Goal: Navigation & Orientation: Find specific page/section

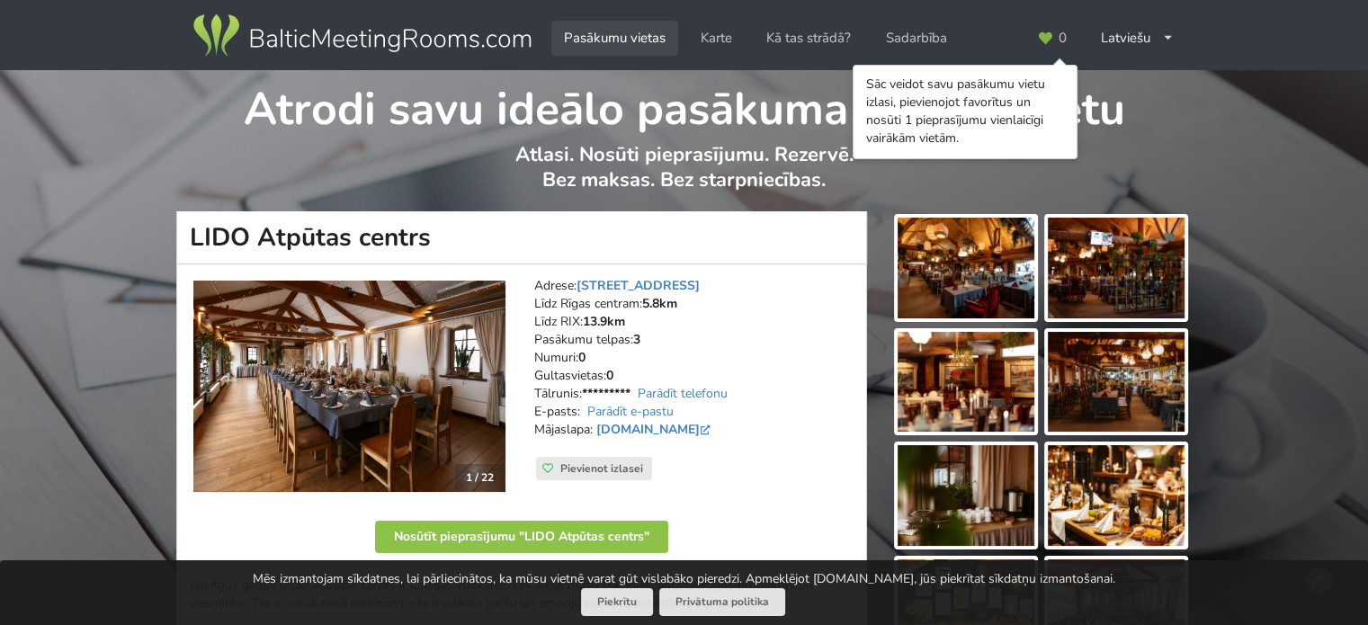
click at [606, 40] on link "Pasākumu vietas" at bounding box center [614, 38] width 127 height 35
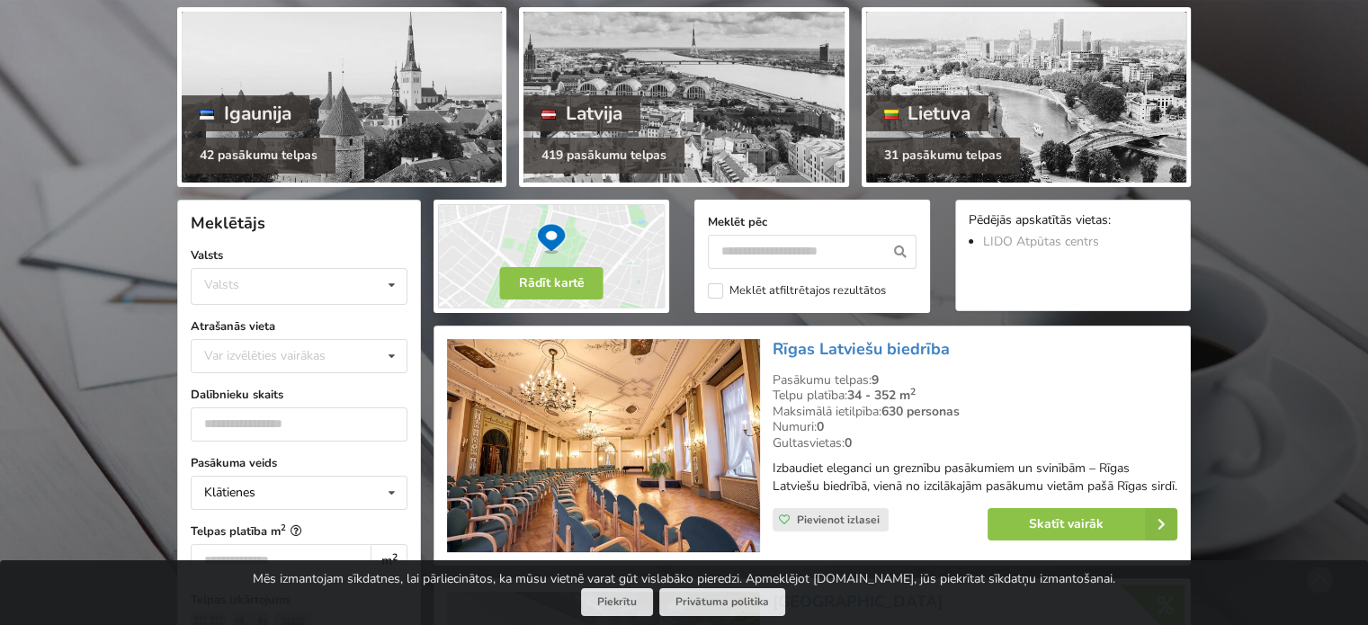
scroll to position [180, 0]
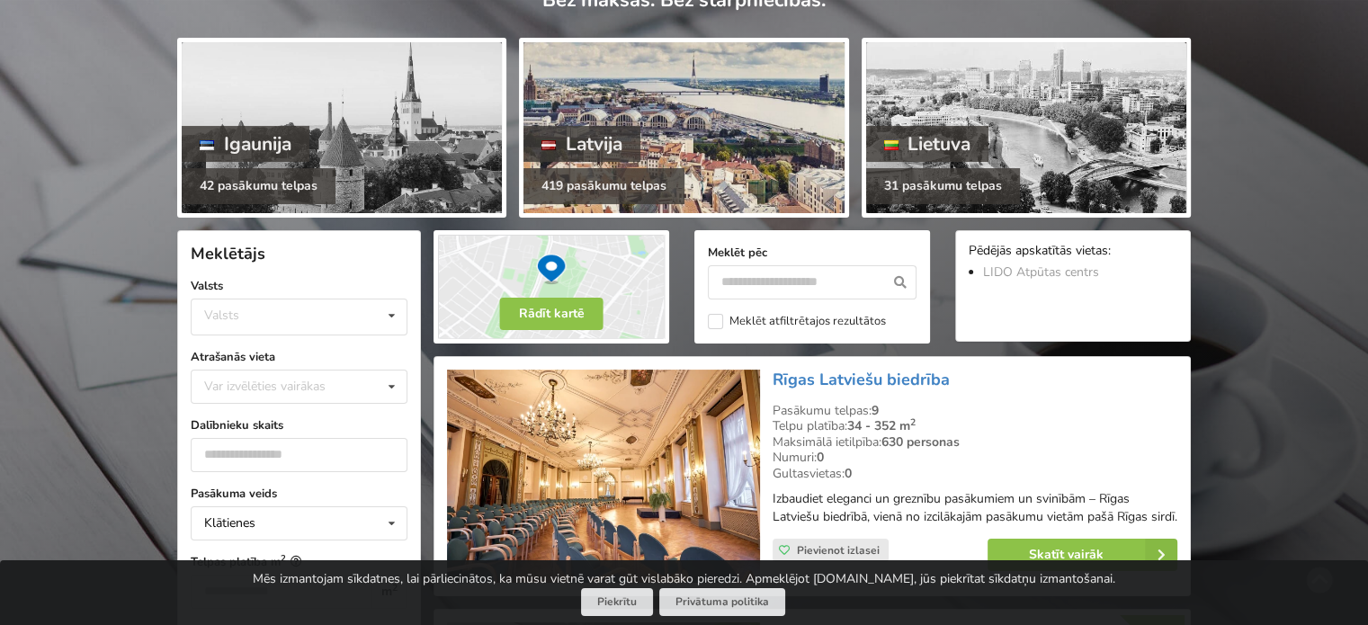
click at [777, 113] on div at bounding box center [684, 127] width 320 height 171
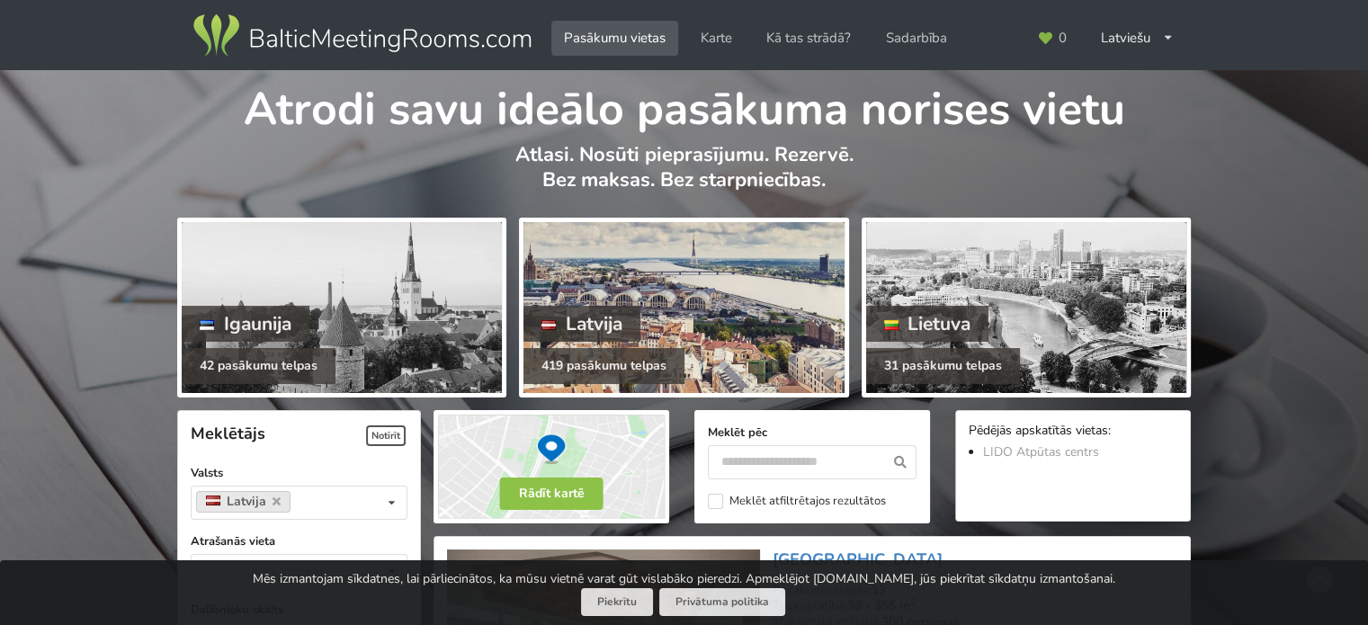
click at [707, 305] on div at bounding box center [684, 307] width 320 height 171
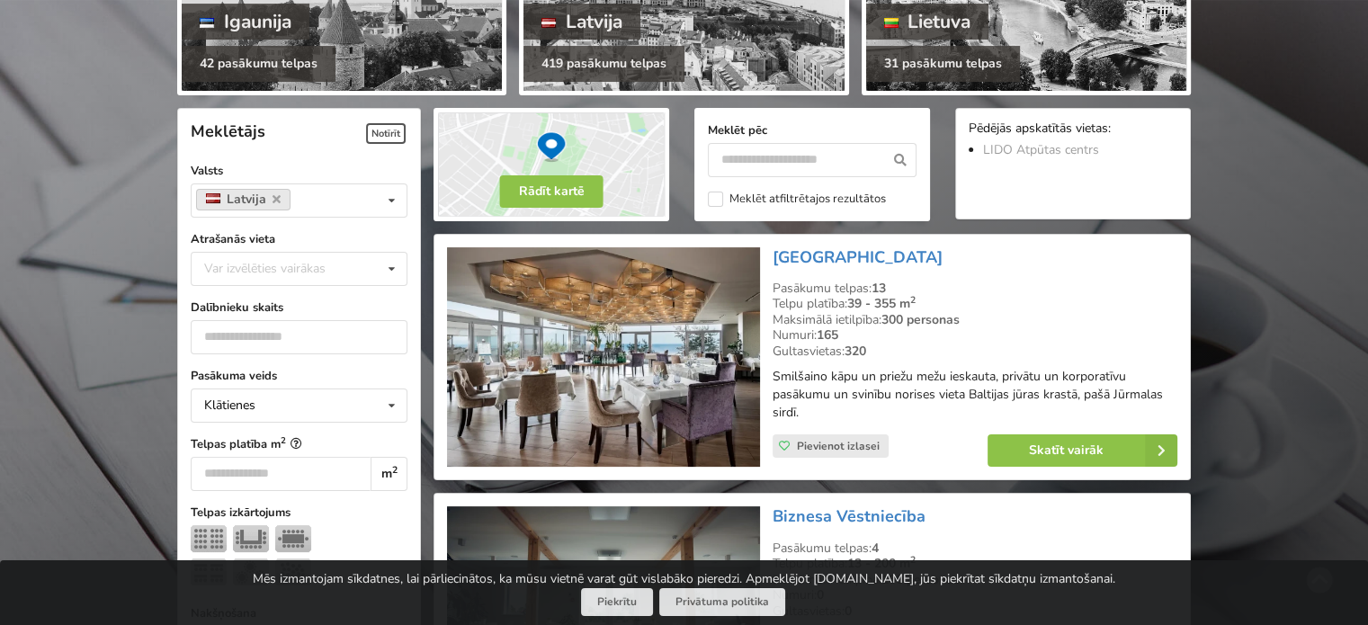
scroll to position [360, 0]
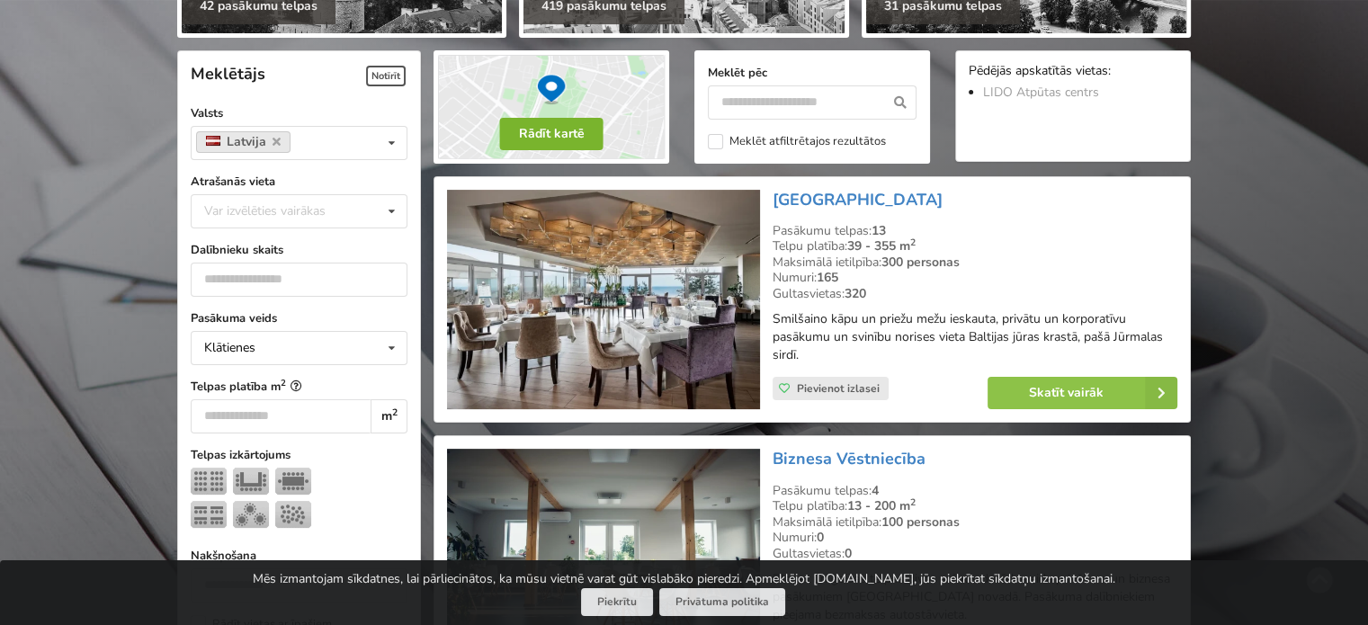
drag, startPoint x: 536, startPoint y: 132, endPoint x: 679, endPoint y: 185, distance: 152.6
click at [540, 132] on button "Rādīt kartē" at bounding box center [551, 134] width 103 height 32
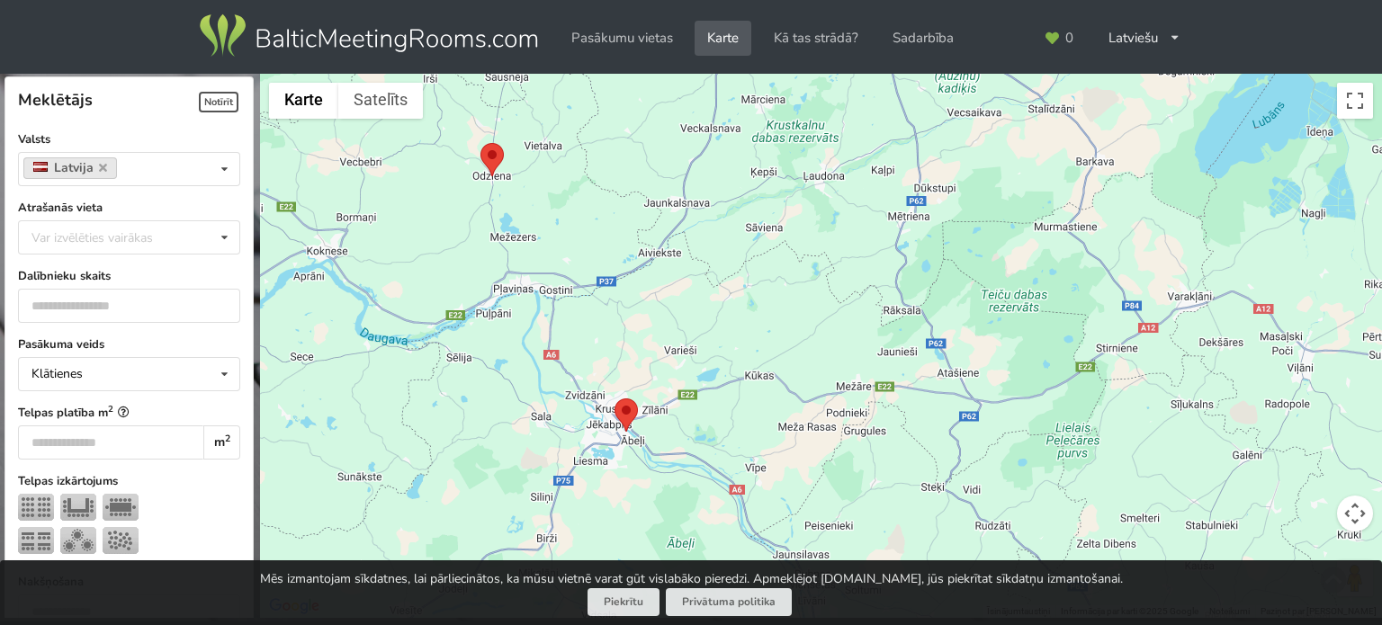
drag, startPoint x: 345, startPoint y: 287, endPoint x: 356, endPoint y: 290, distance: 11.1
click at [356, 290] on div at bounding box center [821, 346] width 1122 height 545
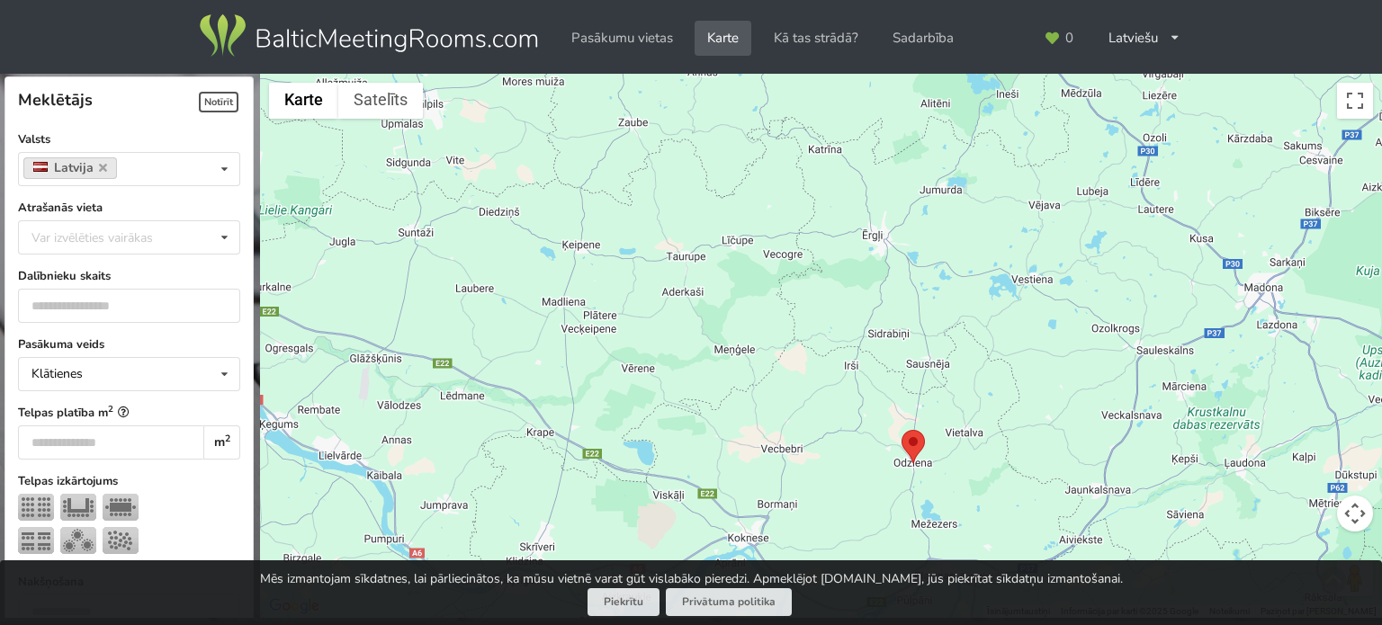
drag, startPoint x: 685, startPoint y: 383, endPoint x: 1106, endPoint y: 667, distance: 508.7
click at [1106, 624] on html "Pasākumu vietas Karte Kā tas strādā? Sadarbība Latviešu English Русский Pēdējās…" at bounding box center [691, 312] width 1382 height 625
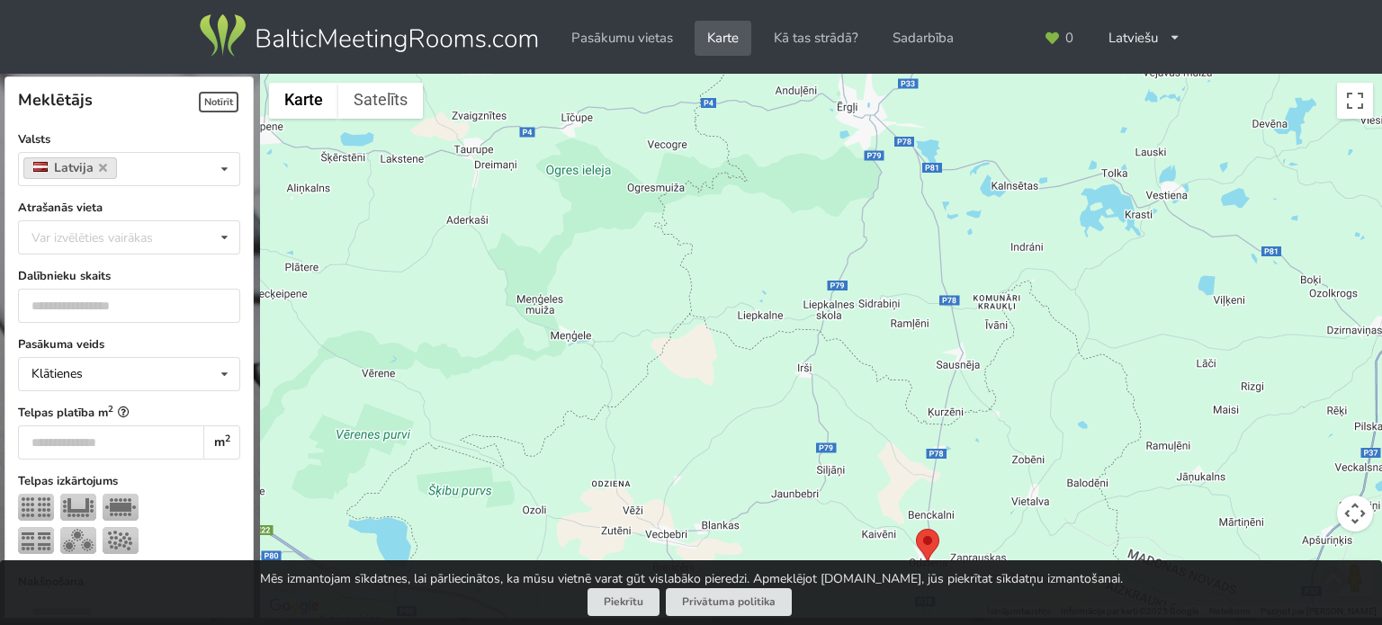
drag, startPoint x: 655, startPoint y: 185, endPoint x: 814, endPoint y: 391, distance: 260.4
click at [814, 391] on div at bounding box center [821, 346] width 1122 height 545
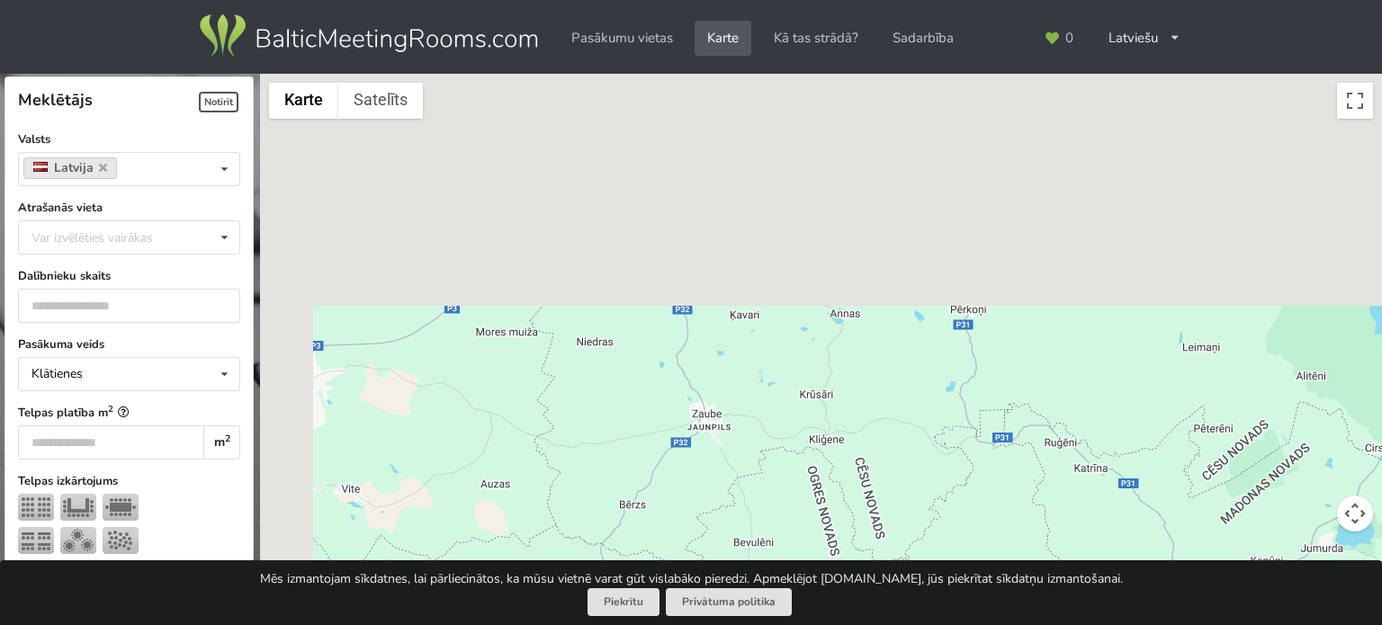
drag, startPoint x: 761, startPoint y: 322, endPoint x: 1025, endPoint y: 578, distance: 367.7
click at [1023, 624] on html "Pasākumu vietas Karte Kā tas strādā? Sadarbība Latviešu English Русский Pēdējās…" at bounding box center [691, 312] width 1382 height 625
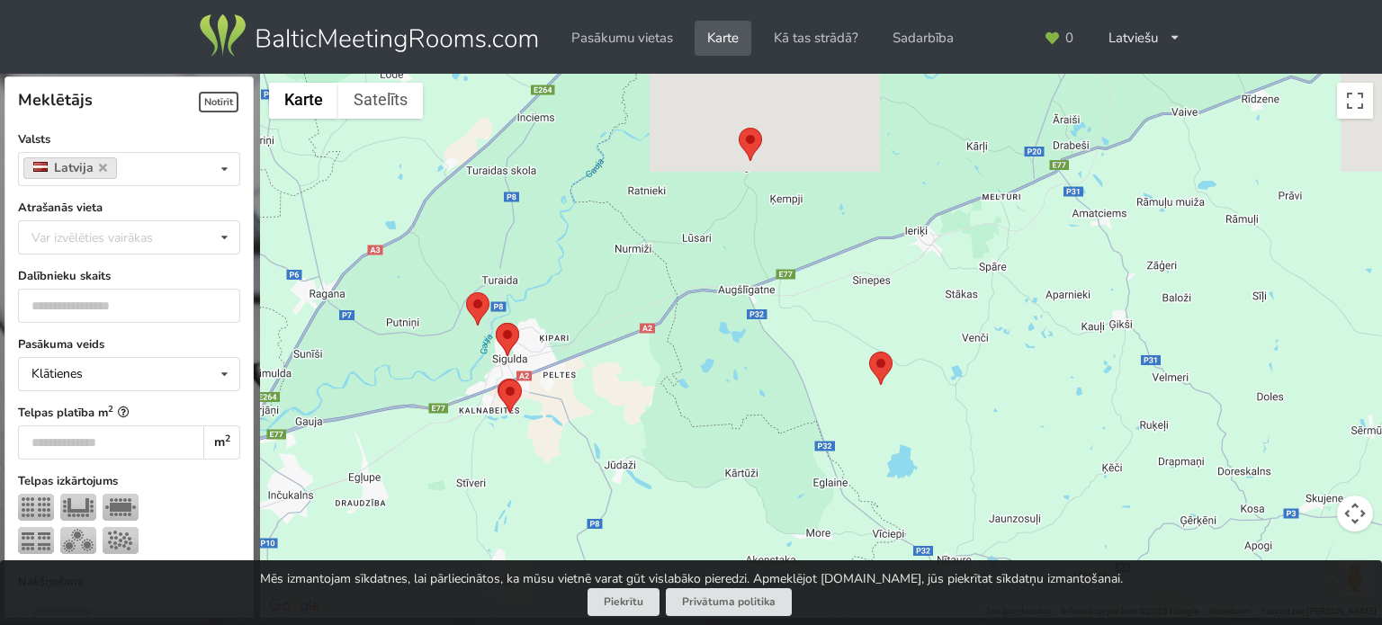
drag, startPoint x: 640, startPoint y: 197, endPoint x: 810, endPoint y: 667, distance: 499.9
click at [810, 624] on html "Pasākumu vietas Karte Kā tas strādā? Sadarbība Latviešu English Русский Pēdējās…" at bounding box center [691, 312] width 1382 height 625
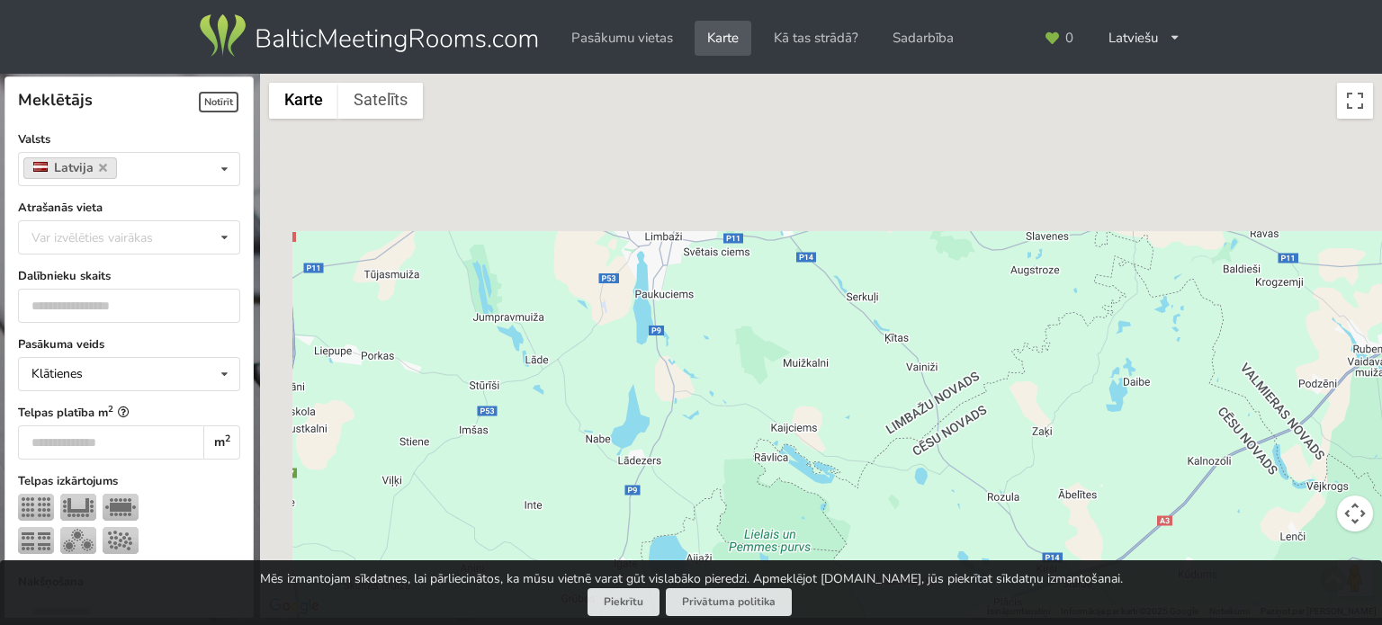
drag, startPoint x: 547, startPoint y: 277, endPoint x: 712, endPoint y: 662, distance: 418.7
click at [712, 624] on html "Pasākumu vietas Karte Kā tas strādā? Sadarbība Latviešu English Русский Pēdējās…" at bounding box center [691, 312] width 1382 height 625
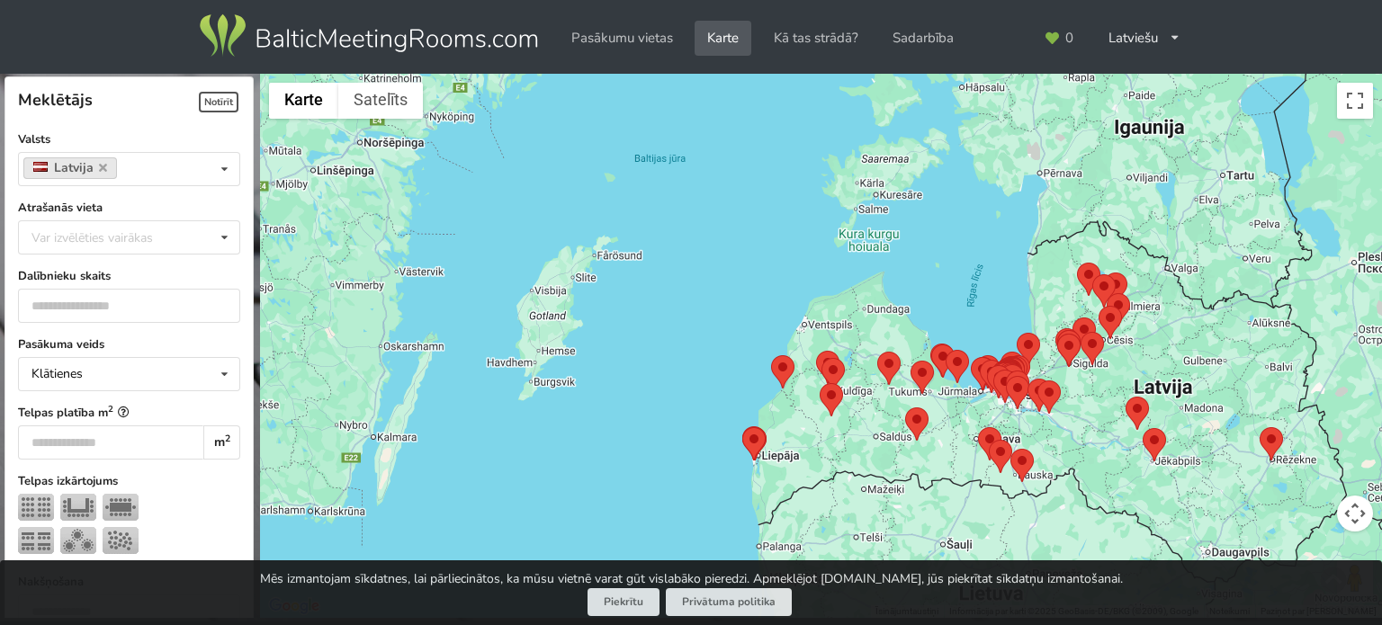
drag, startPoint x: 1005, startPoint y: 374, endPoint x: 1036, endPoint y: 373, distance: 31.5
click at [1007, 373] on img at bounding box center [1017, 387] width 23 height 33
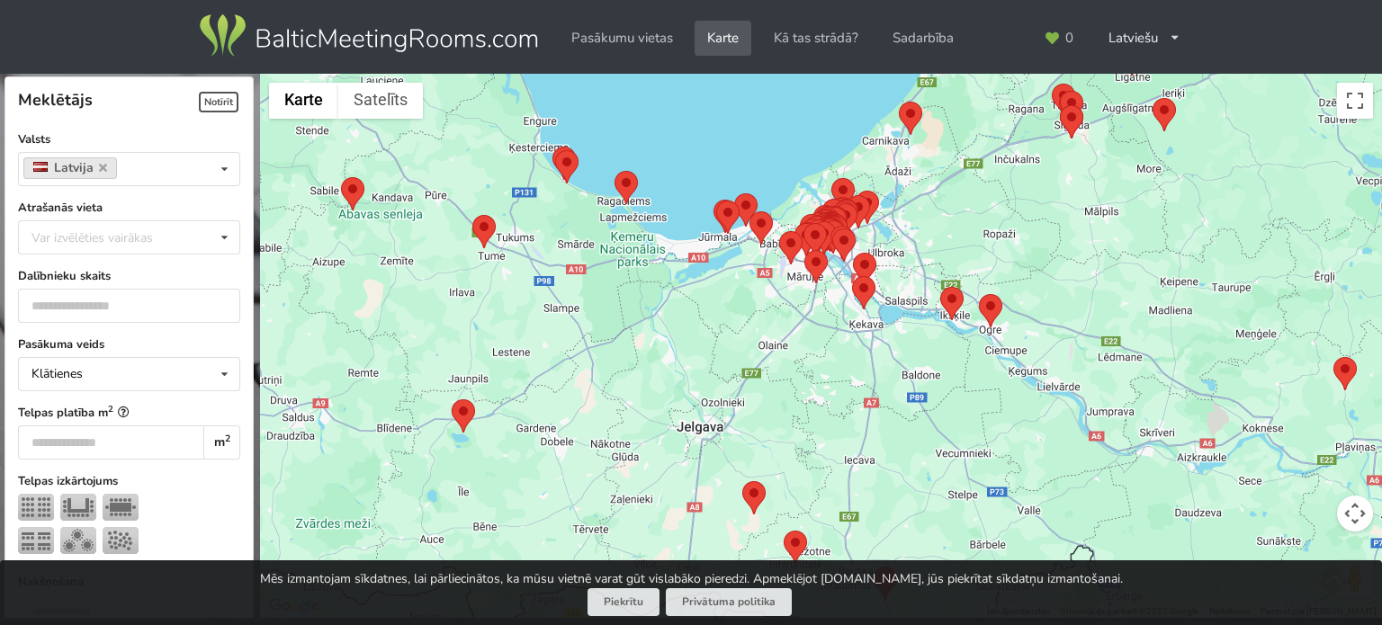
drag, startPoint x: 982, startPoint y: 438, endPoint x: 862, endPoint y: 231, distance: 239.4
click at [862, 231] on div at bounding box center [821, 346] width 1122 height 545
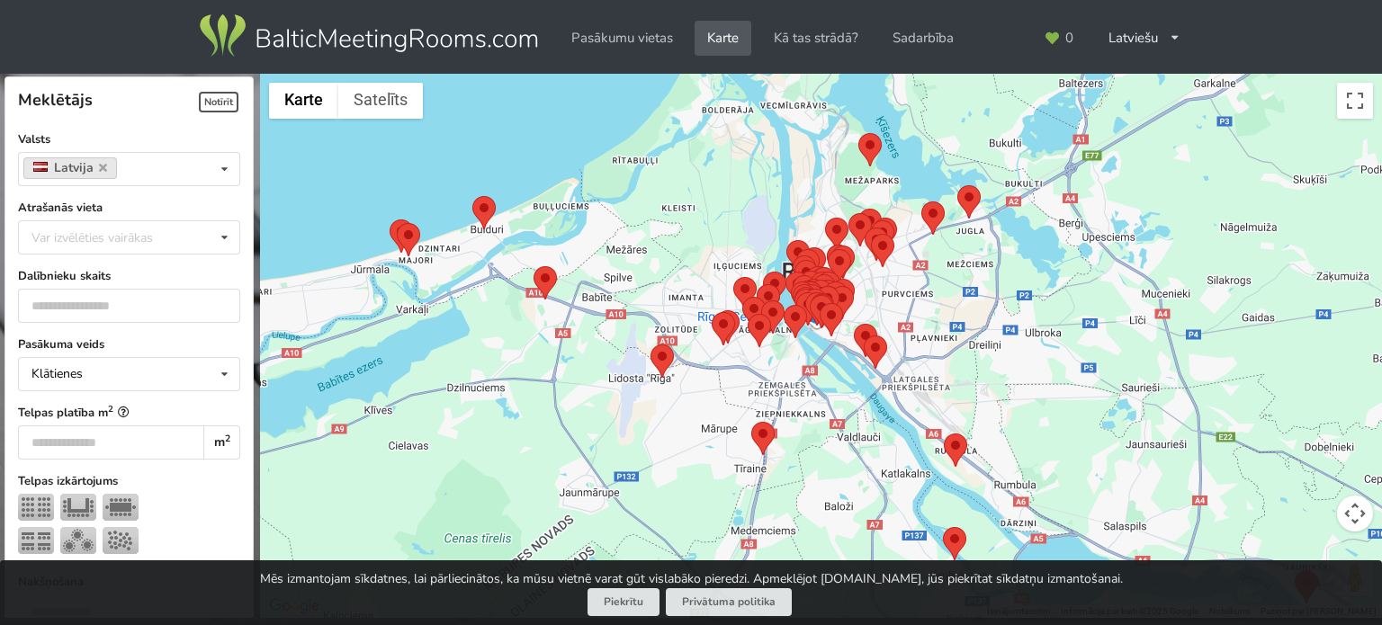
drag, startPoint x: 798, startPoint y: 181, endPoint x: 896, endPoint y: 226, distance: 107.9
click at [896, 226] on div "Lai pārvietotos, nospiediet bulttaustiņus." at bounding box center [821, 346] width 1122 height 545
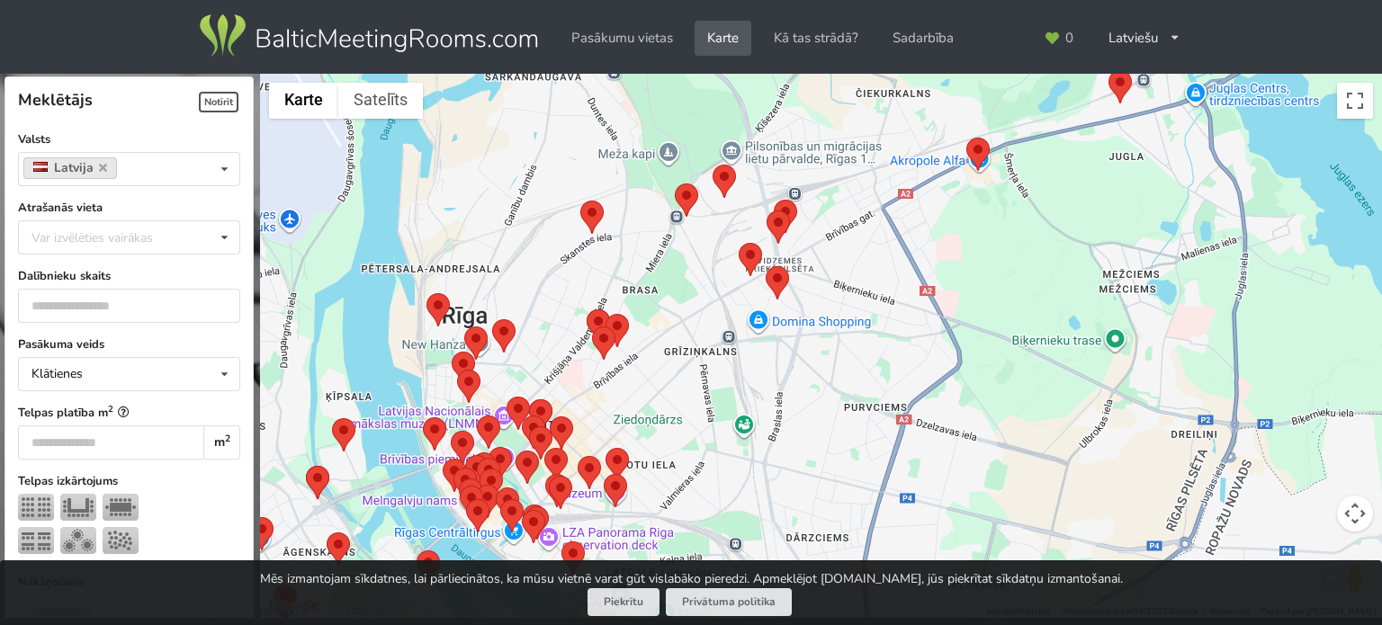
drag, startPoint x: 793, startPoint y: 370, endPoint x: 916, endPoint y: 283, distance: 149.7
click at [808, 310] on div at bounding box center [821, 346] width 1122 height 545
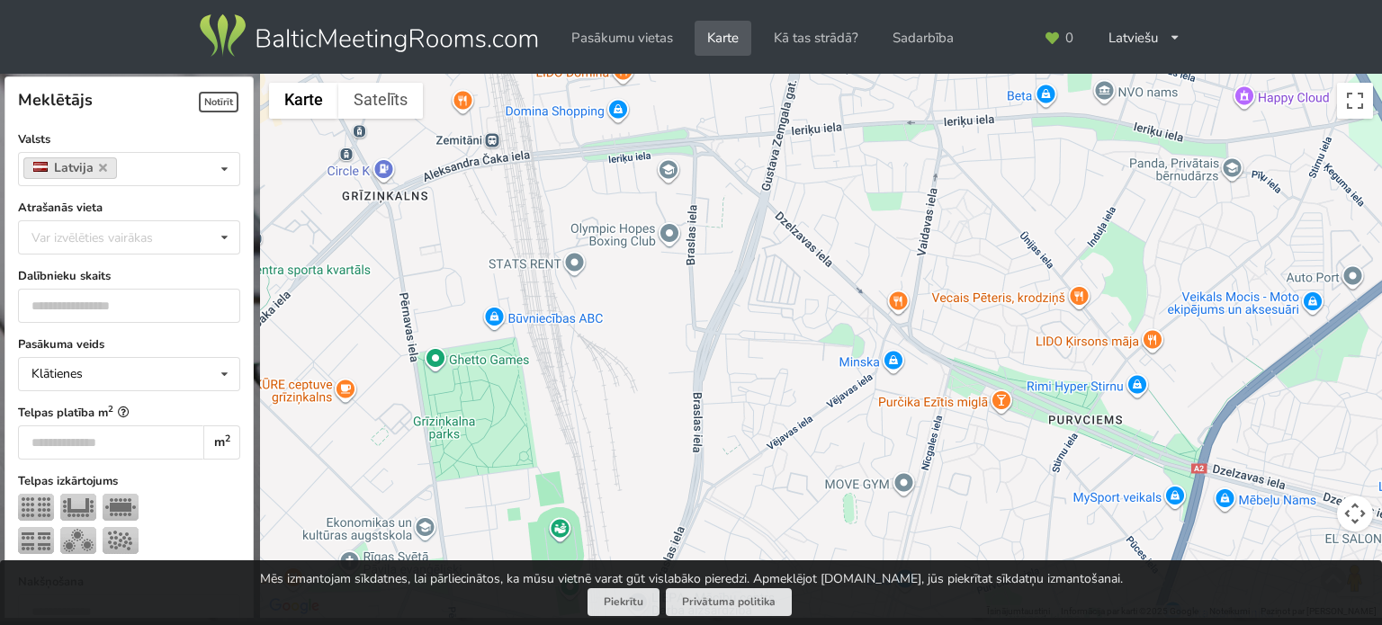
drag, startPoint x: 712, startPoint y: 380, endPoint x: 725, endPoint y: -16, distance: 396.0
click at [725, 0] on html "Pasākumu vietas Karte Kā tas strādā? Sadarbība Latviešu English Русский Pēdējās…" at bounding box center [691, 312] width 1382 height 625
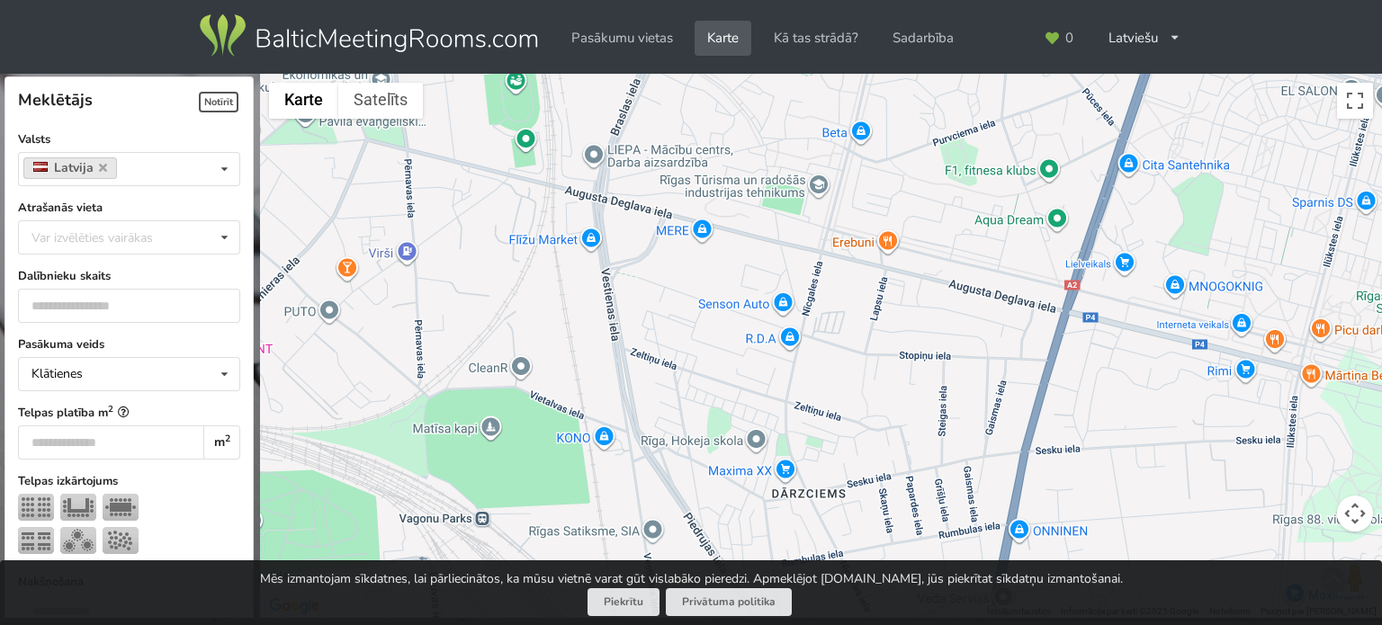
drag, startPoint x: 684, startPoint y: 430, endPoint x: 760, endPoint y: 62, distance: 375.8
click at [645, 0] on html "Pasākumu vietas Karte Kā tas strādā? Sadarbība Latviešu English Русский Pēdējās…" at bounding box center [691, 312] width 1382 height 625
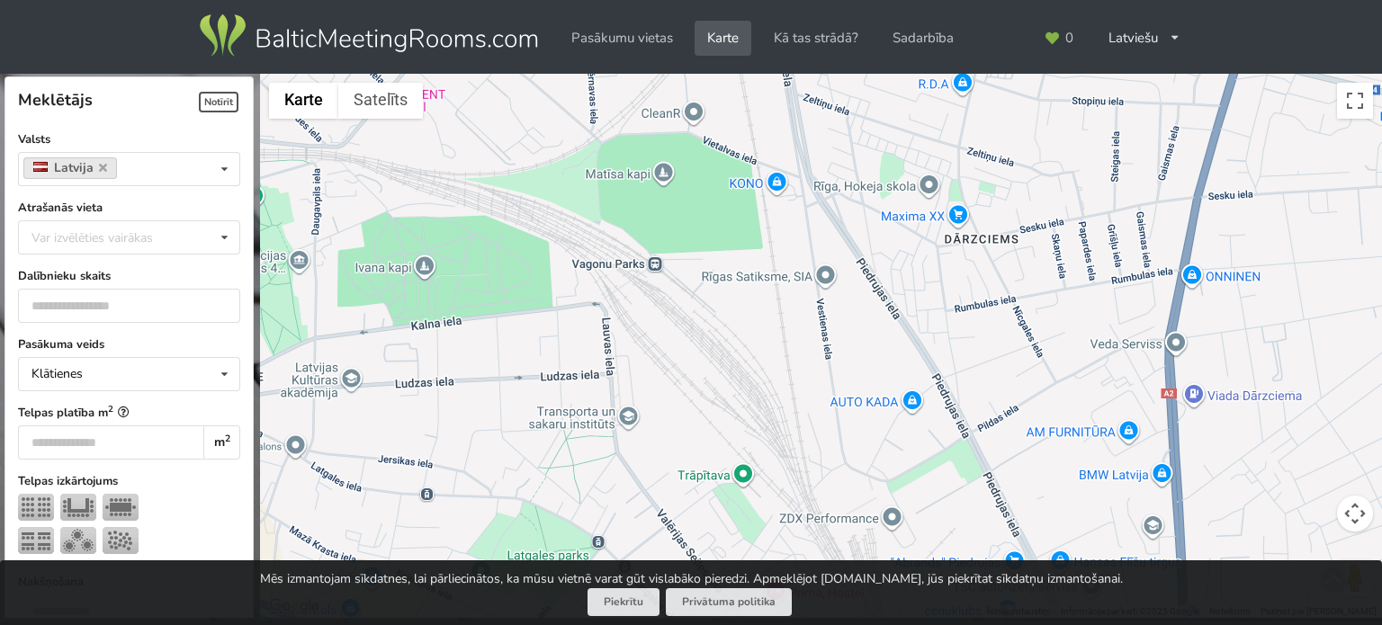
drag, startPoint x: 884, startPoint y: 279, endPoint x: 1029, endPoint y: 65, distance: 258.5
click at [1029, 65] on div "Meklētājs Notīrīt Aizvērt Valsts Latvija Valsts Igaunija Latvija Lietuva Atraša…" at bounding box center [691, 312] width 1382 height 625
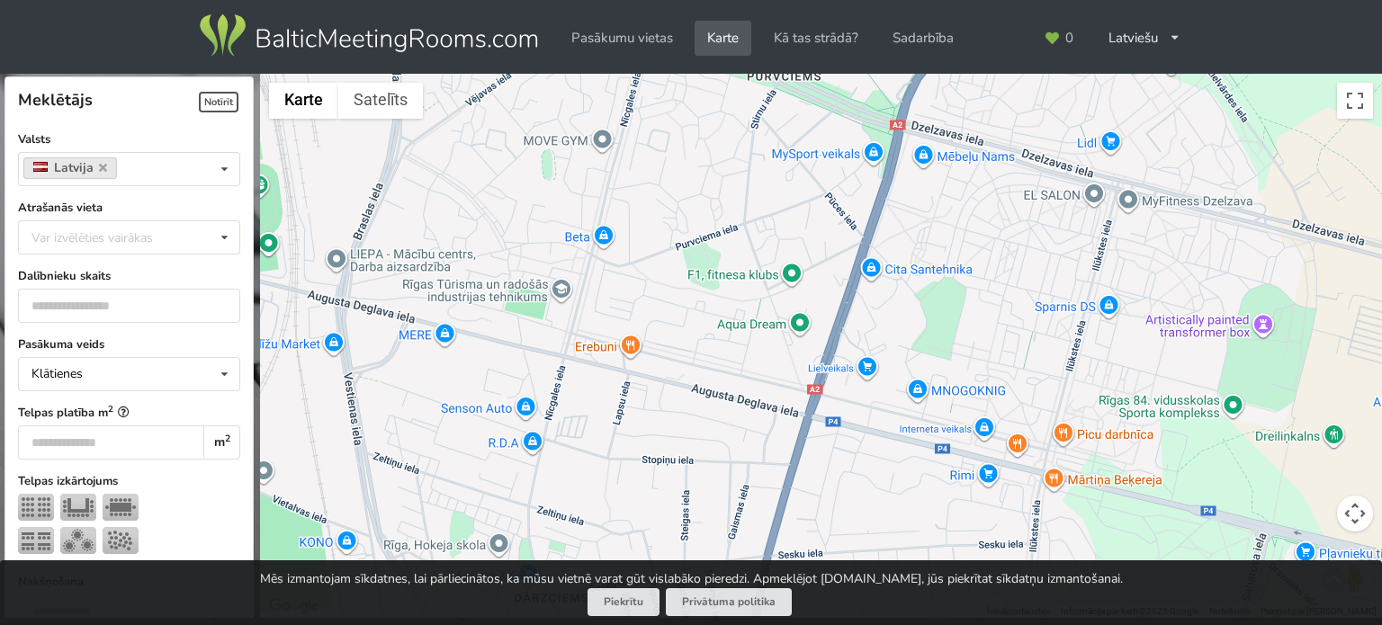
drag, startPoint x: 1097, startPoint y: 307, endPoint x: 675, endPoint y: 659, distance: 549.8
click at [675, 624] on html "Pasākumu vietas Karte Kā tas strādā? Sadarbība Latviešu English Русский Pēdējās…" at bounding box center [691, 312] width 1382 height 625
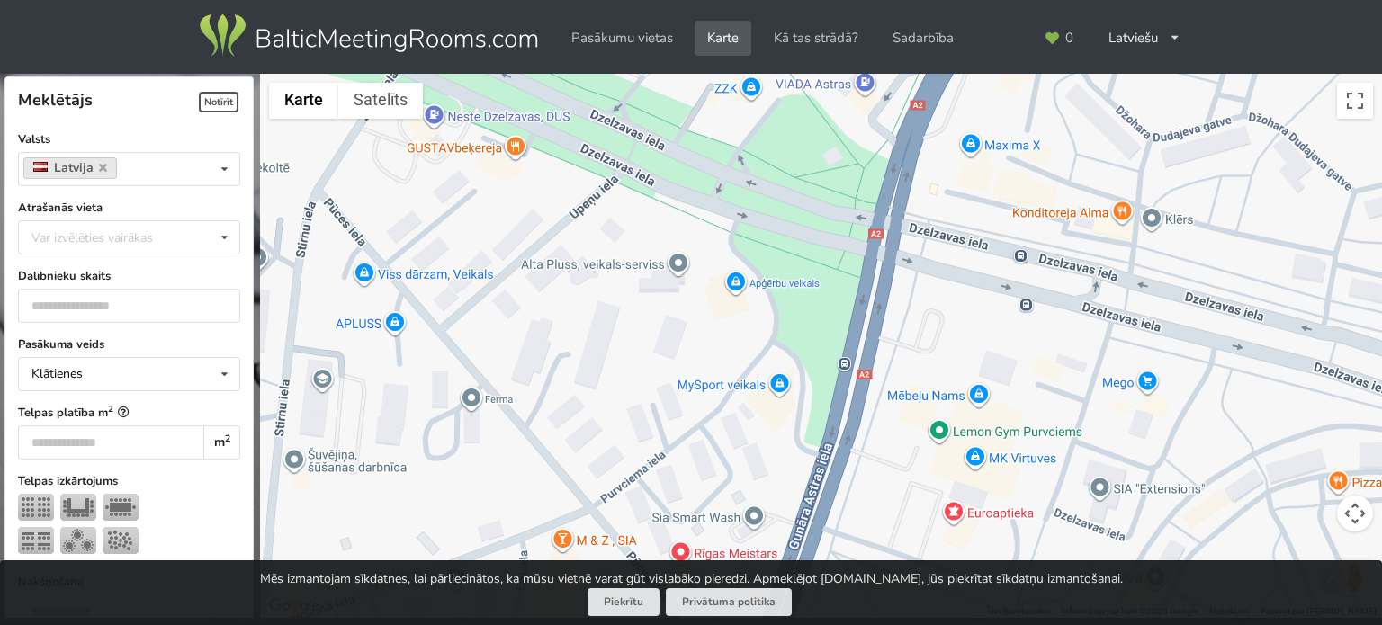
drag, startPoint x: 842, startPoint y: 108, endPoint x: 907, endPoint y: 667, distance: 562.4
click at [907, 624] on html "Pasākumu vietas Karte Kā tas strādā? Sadarbība Latviešu English Русский Pēdējās…" at bounding box center [691, 312] width 1382 height 625
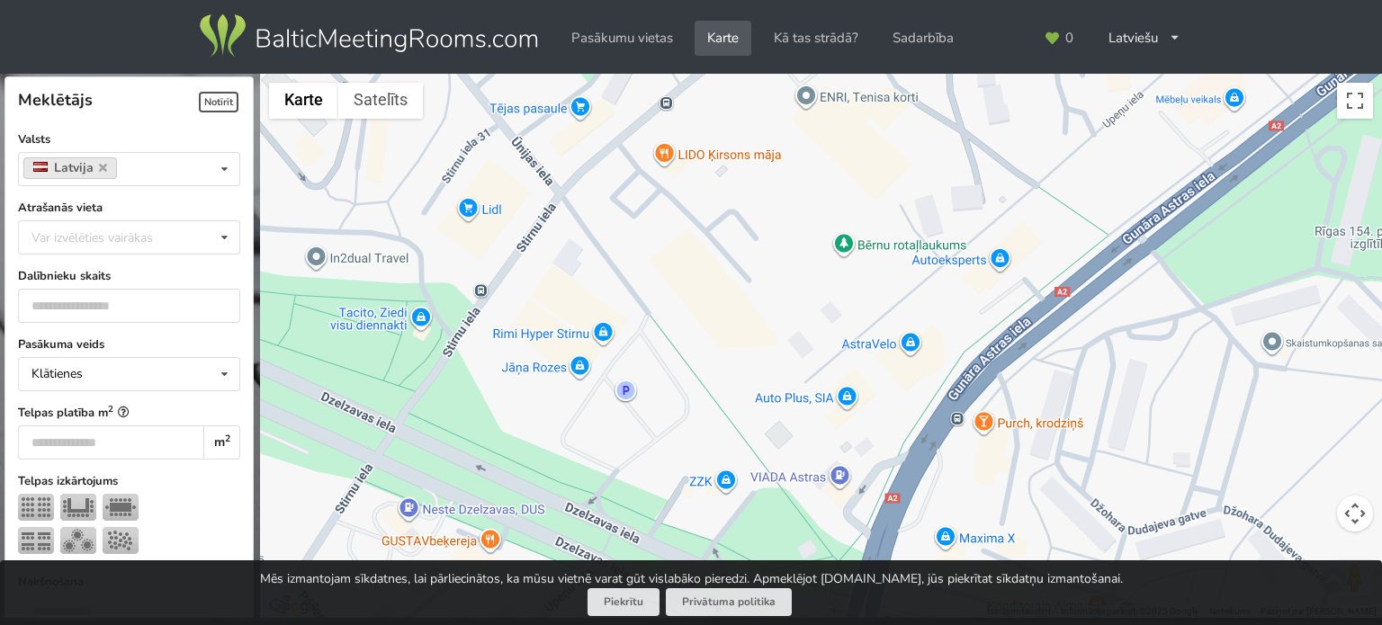
drag, startPoint x: 963, startPoint y: 128, endPoint x: 823, endPoint y: 427, distance: 330.8
click at [935, 515] on div at bounding box center [821, 346] width 1122 height 545
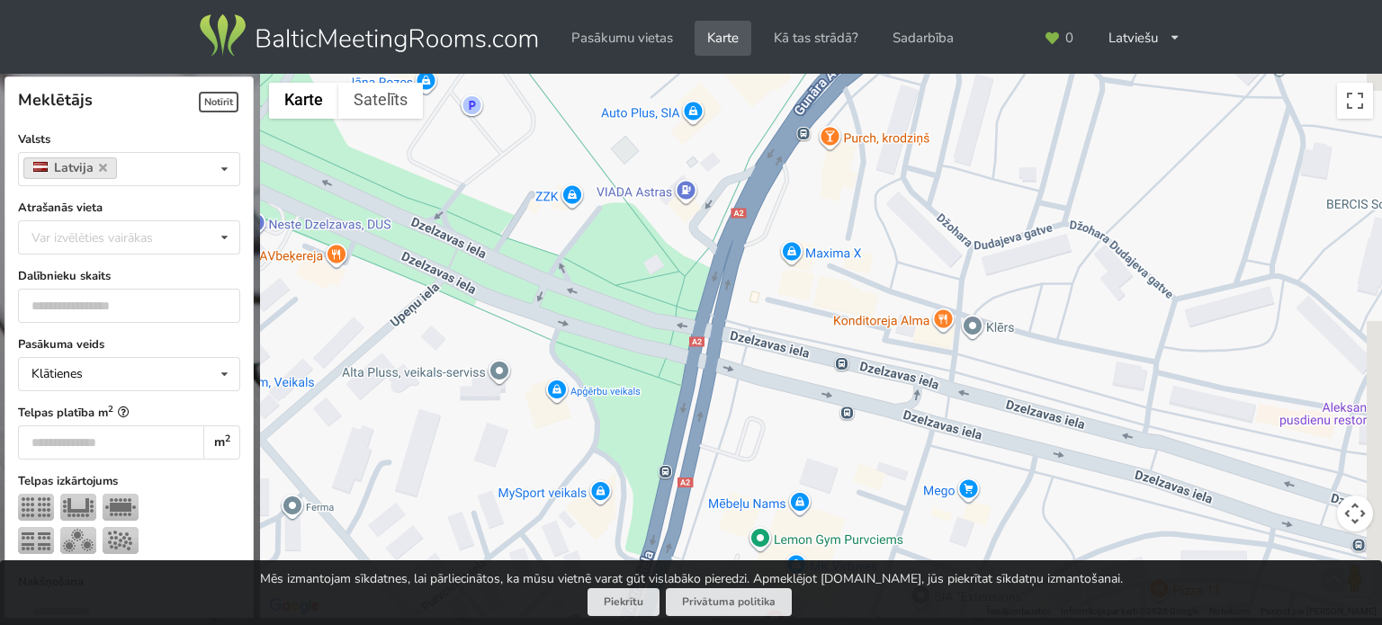
drag, startPoint x: 728, startPoint y: 172, endPoint x: 576, endPoint y: -106, distance: 316.8
click at [576, 0] on html "Pasākumu vietas Karte Kā tas strādā? Sadarbība Latviešu English Русский Pēdējās…" at bounding box center [691, 312] width 1382 height 625
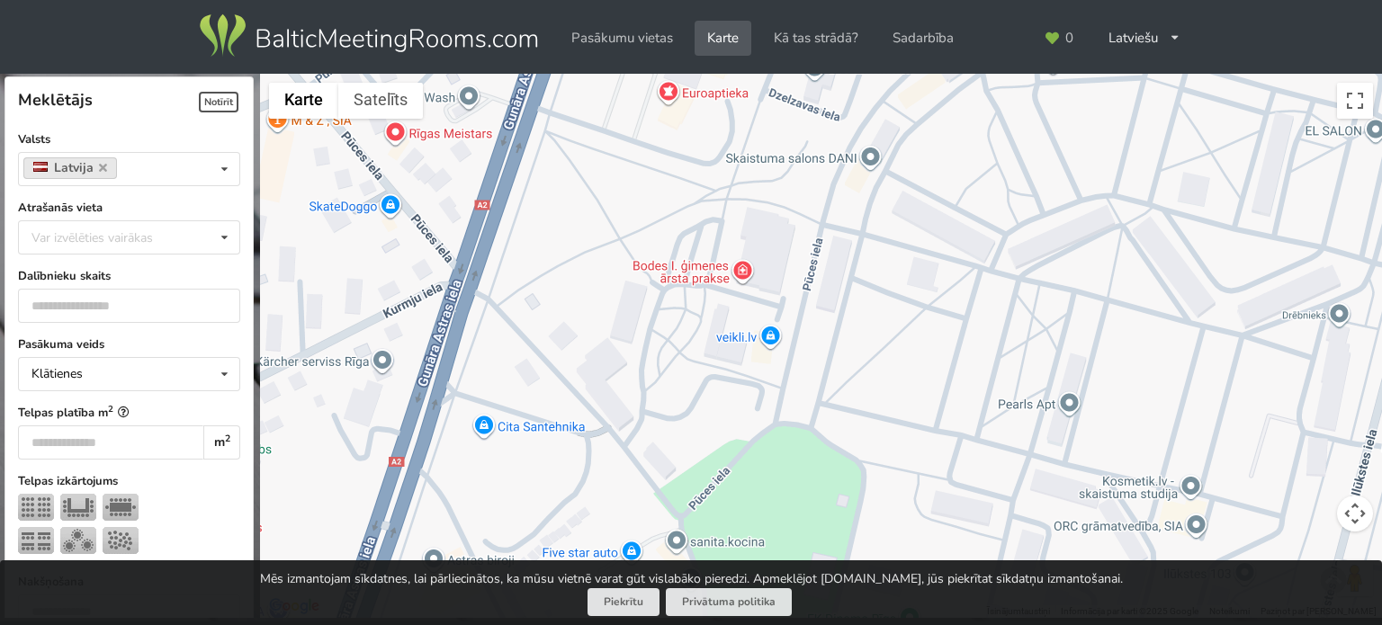
drag, startPoint x: 819, startPoint y: 434, endPoint x: 721, endPoint y: -109, distance: 551.4
click at [721, 0] on html "Pasākumu vietas Karte Kā tas strādā? Sadarbība Latviešu English Русский Pēdējās…" at bounding box center [691, 312] width 1382 height 625
